Goal: Task Accomplishment & Management: Manage account settings

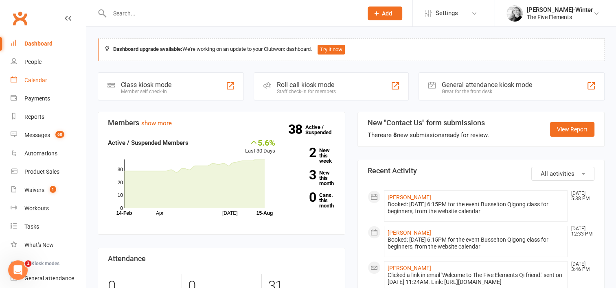
click at [37, 81] on div "Calendar" at bounding box center [35, 80] width 23 height 7
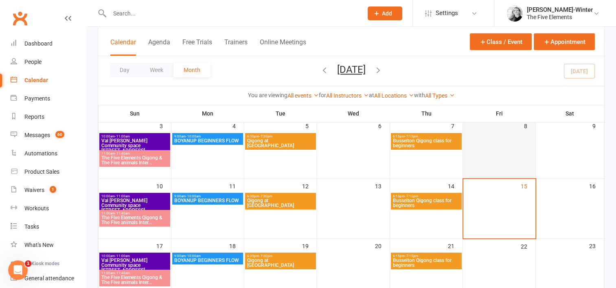
scroll to position [122, 0]
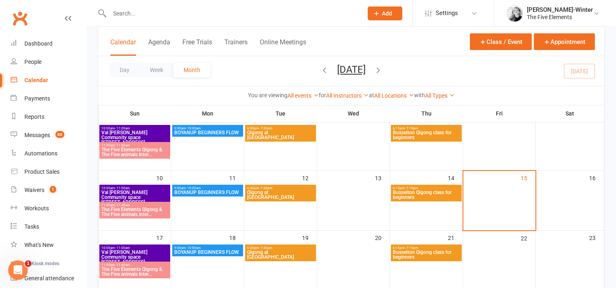
click at [428, 199] on span "Busselton Qigong class for beginners" at bounding box center [426, 195] width 68 height 10
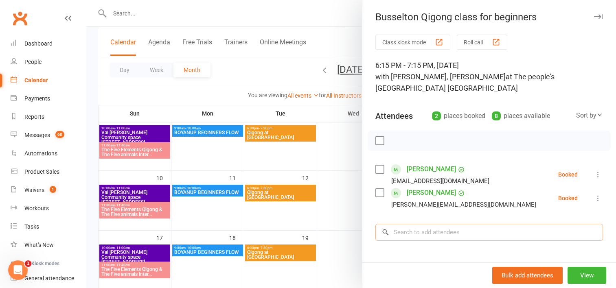
click at [418, 233] on input "search" at bounding box center [489, 232] width 228 height 17
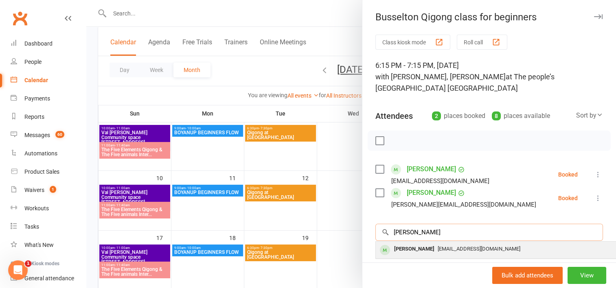
type input "[PERSON_NAME]"
click at [427, 252] on div "[PERSON_NAME]" at bounding box center [414, 249] width 47 height 12
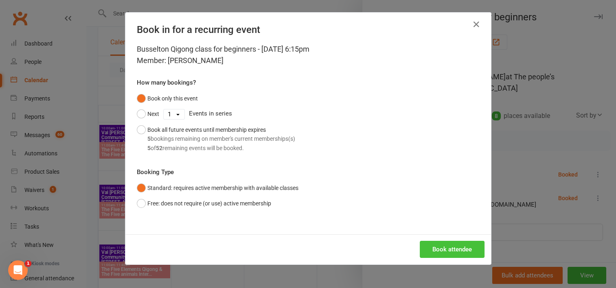
click at [427, 252] on button "Book attendee" at bounding box center [452, 249] width 65 height 17
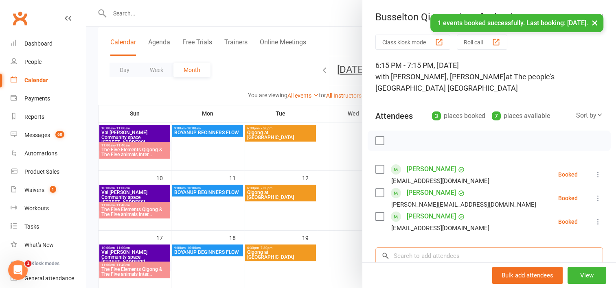
click at [425, 261] on input "search" at bounding box center [489, 255] width 228 height 17
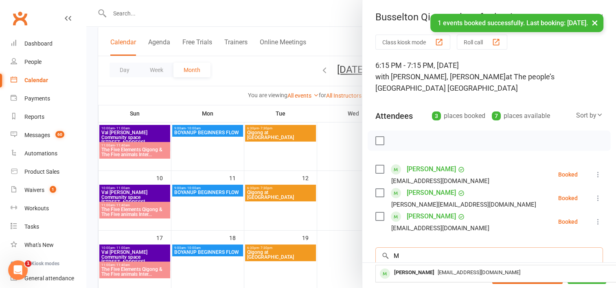
click at [425, 261] on div "Busselton Qigong class for beginners Class kiosk mode Roll call 6:15 PM - 7:15 …" at bounding box center [489, 144] width 254 height 288
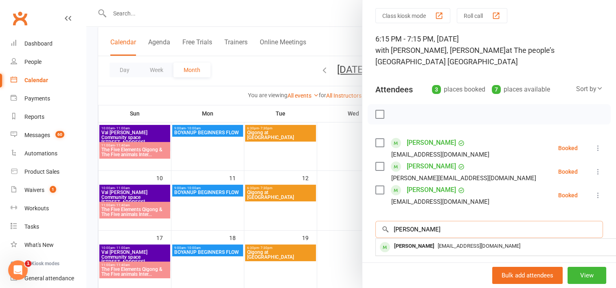
scroll to position [41, 0]
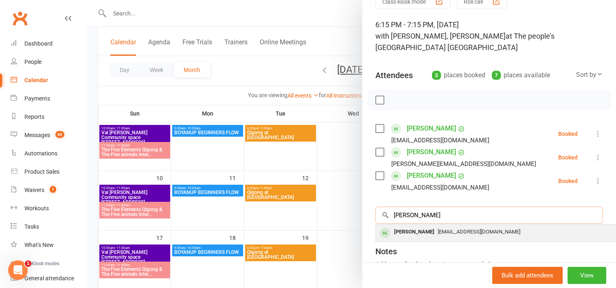
type input "[PERSON_NAME]"
click at [442, 229] on span "[EMAIL_ADDRESS][DOMAIN_NAME]" at bounding box center [479, 232] width 83 height 6
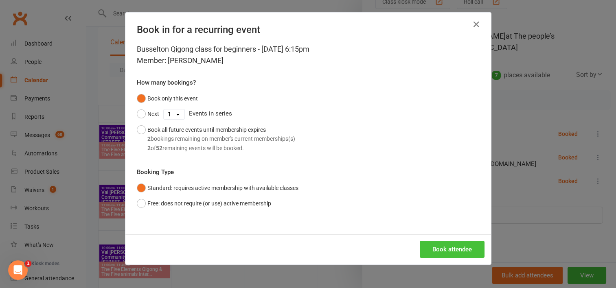
click at [451, 252] on button "Book attendee" at bounding box center [452, 249] width 65 height 17
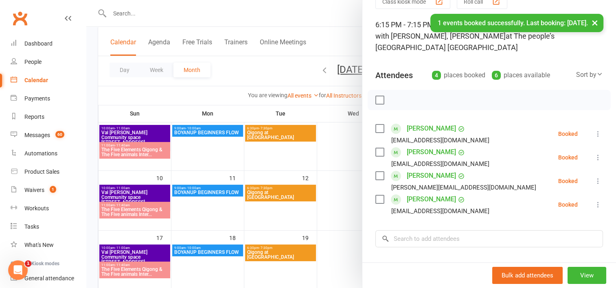
click at [594, 132] on icon at bounding box center [598, 134] width 8 height 8
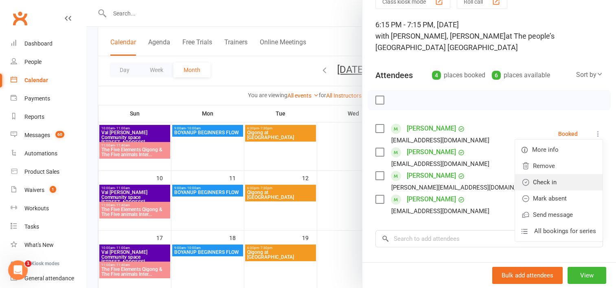
click at [547, 177] on link "Check in" at bounding box center [559, 182] width 88 height 16
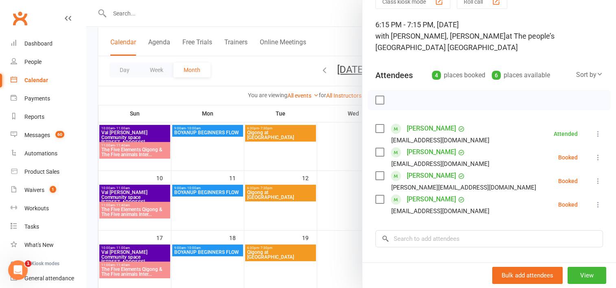
click at [594, 158] on icon at bounding box center [598, 157] width 8 height 8
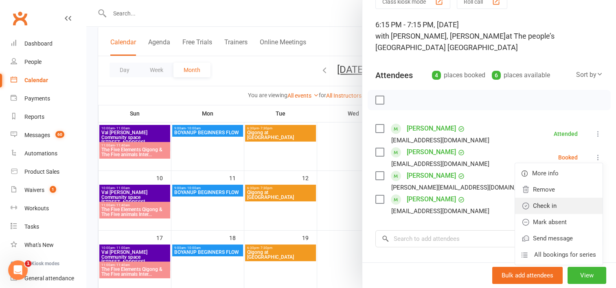
click at [558, 207] on link "Check in" at bounding box center [559, 206] width 88 height 16
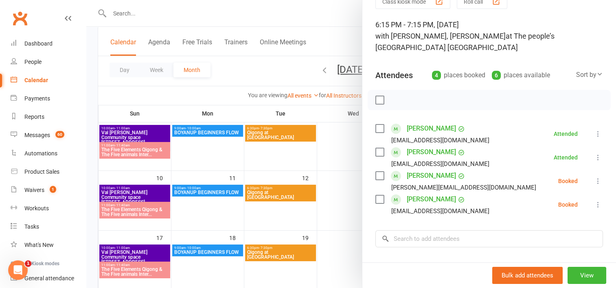
click at [594, 179] on icon at bounding box center [598, 181] width 8 height 8
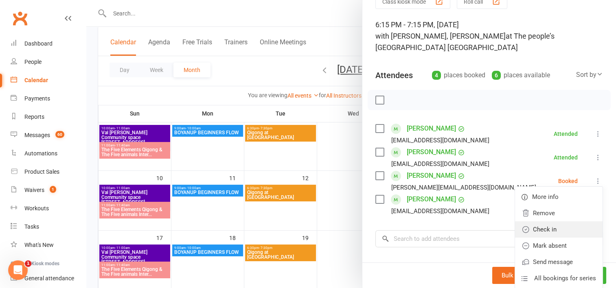
click at [563, 228] on link "Check in" at bounding box center [559, 229] width 88 height 16
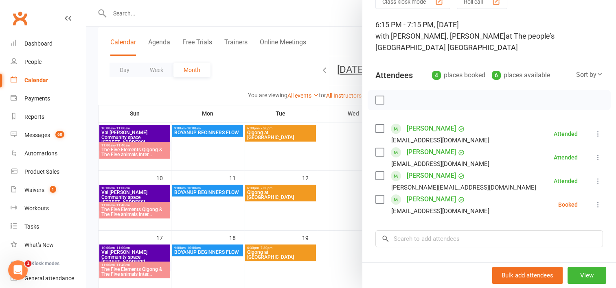
click at [594, 202] on icon at bounding box center [598, 205] width 8 height 8
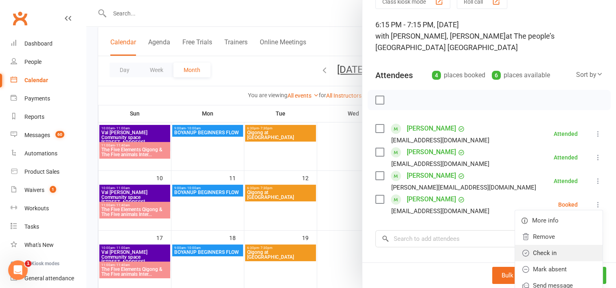
click at [557, 251] on link "Check in" at bounding box center [559, 253] width 88 height 16
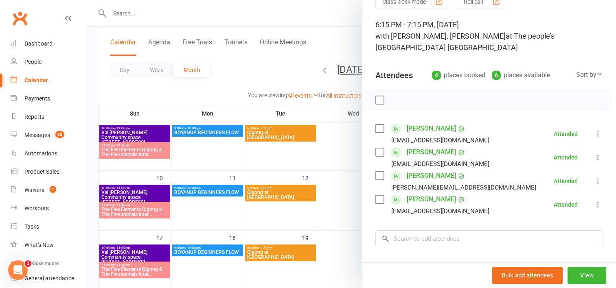
click at [356, 136] on div at bounding box center [351, 144] width 530 height 288
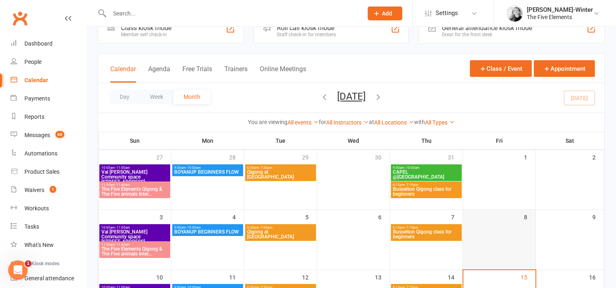
scroll to position [0, 0]
